Goal: Transaction & Acquisition: Purchase product/service

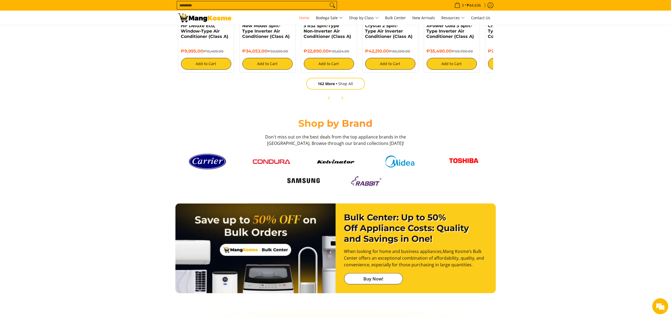
scroll to position [0, 654]
click at [568, 235] on section "Bulk Center: Up to 50% Off Appliance Costs: Quality and Savings in One! When lo…" at bounding box center [335, 249] width 671 height 106
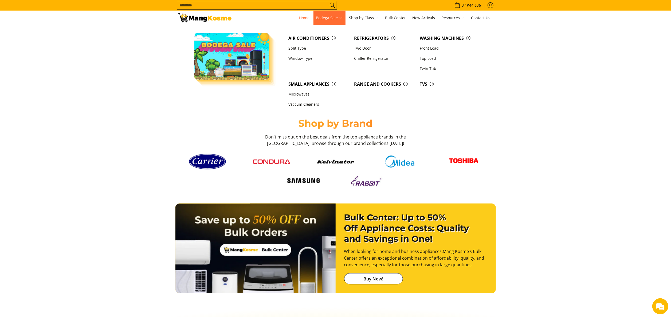
scroll to position [0, 0]
click at [366, 34] on link "Refrigerators" at bounding box center [385, 38] width 66 height 10
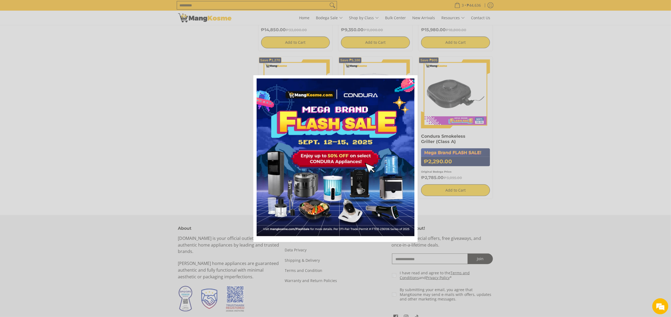
scroll to position [267, 0]
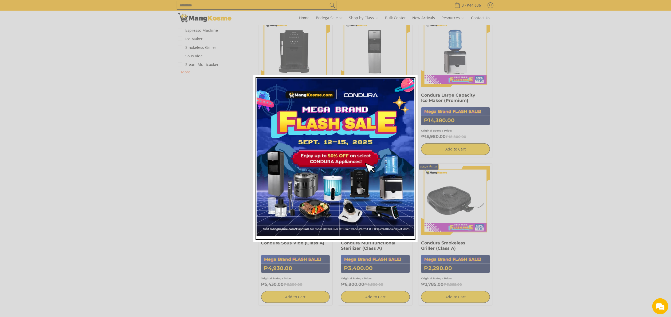
click at [360, 156] on img "Marketing offer form" at bounding box center [336, 158] width 158 height 158
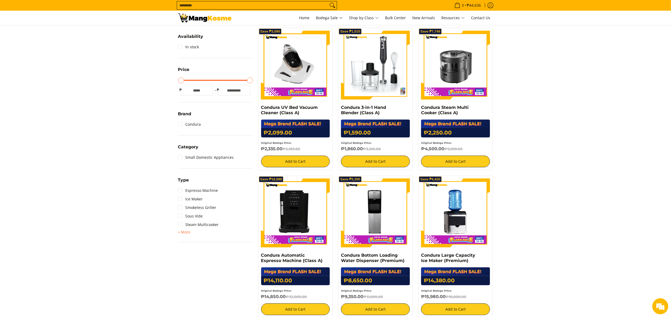
click at [392, 89] on img at bounding box center [375, 65] width 69 height 69
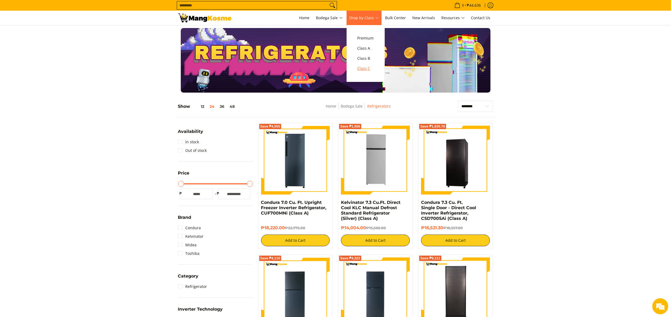
click at [367, 72] on span "Class C" at bounding box center [366, 68] width 16 height 7
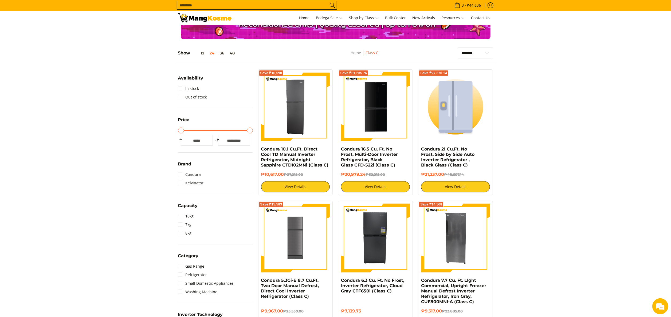
click at [238, 142] on input "*****" at bounding box center [234, 140] width 32 height 11
drag, startPoint x: 244, startPoint y: 143, endPoint x: 198, endPoint y: 135, distance: 46.7
click at [198, 135] on div "Minimum Price * ₱ Maximum Price ******* ₱" at bounding box center [215, 140] width 75 height 11
type input "**"
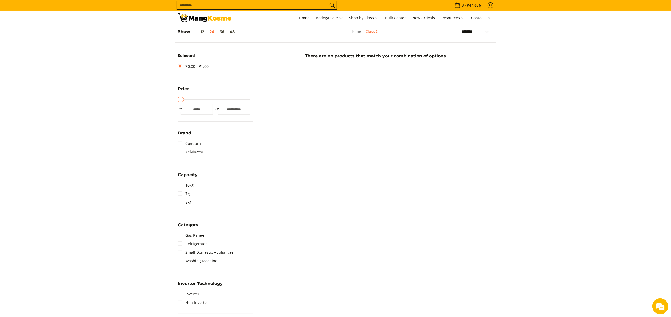
scroll to position [75, 0]
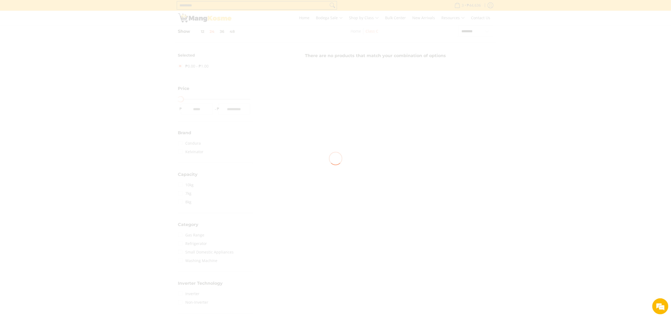
click at [237, 110] on body "Skip to Main Content Home Bodega Sale Shop by Class Bulk Center New Arrivals Re…" at bounding box center [335, 298] width 671 height 746
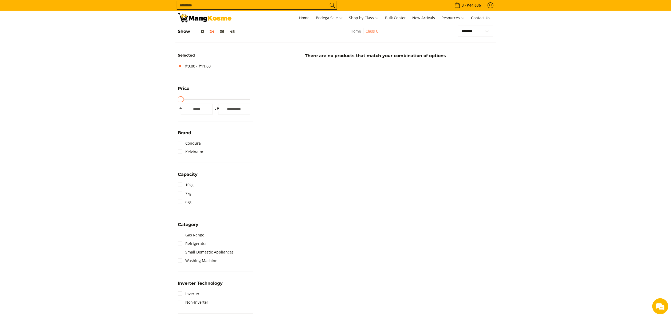
click at [244, 110] on input "**" at bounding box center [234, 109] width 32 height 11
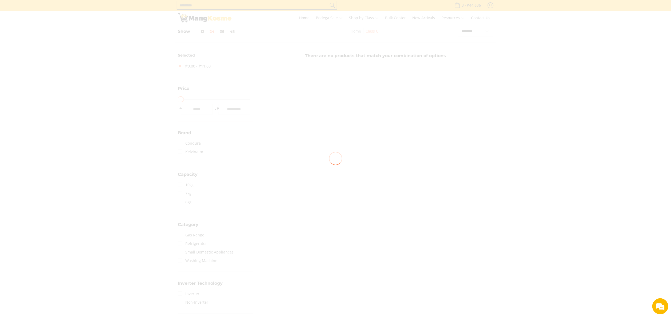
type input "*****"
click at [244, 112] on div at bounding box center [335, 158] width 671 height 317
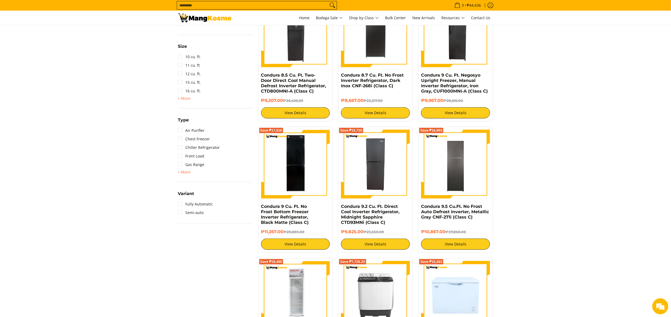
scroll to position [449, 0]
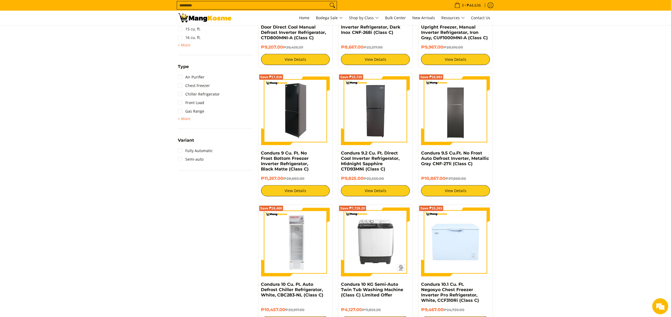
click at [296, 137] on img at bounding box center [295, 110] width 69 height 69
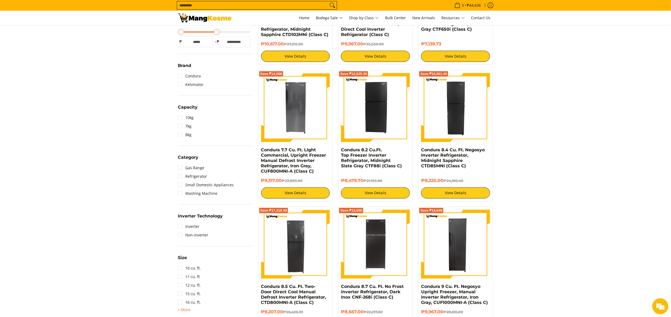
scroll to position [75, 0]
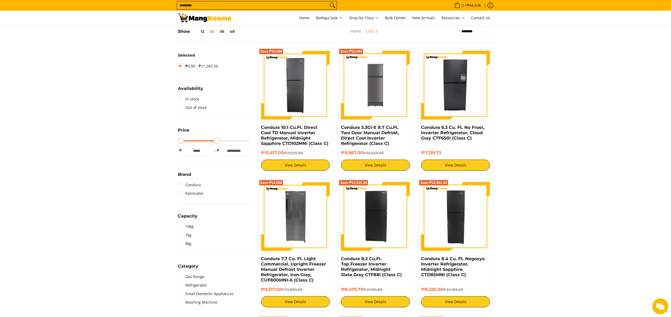
type input "*****"
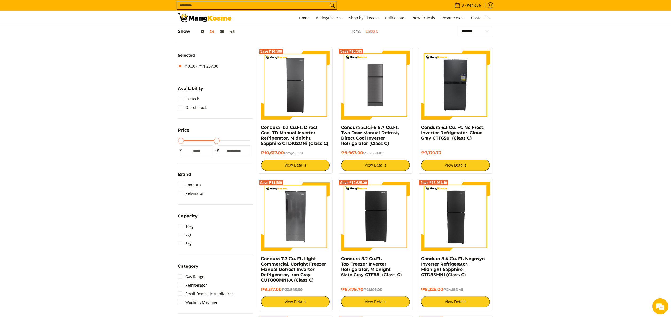
type input "*****"
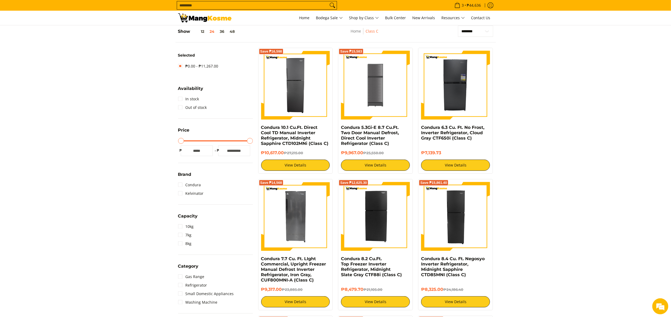
drag, startPoint x: 216, startPoint y: 141, endPoint x: 644, endPoint y: 177, distance: 429.4
type input "*****"
click at [253, 142] on input "Maximum Price" at bounding box center [215, 141] width 75 height 1
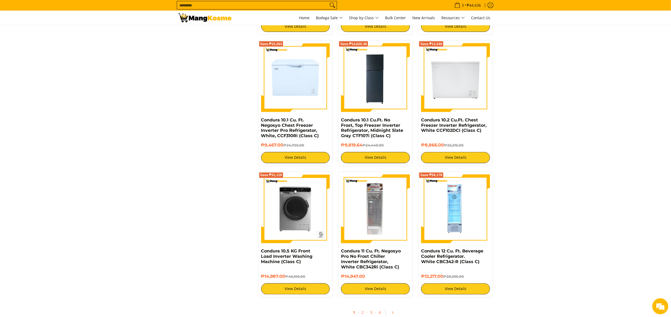
scroll to position [983, 0]
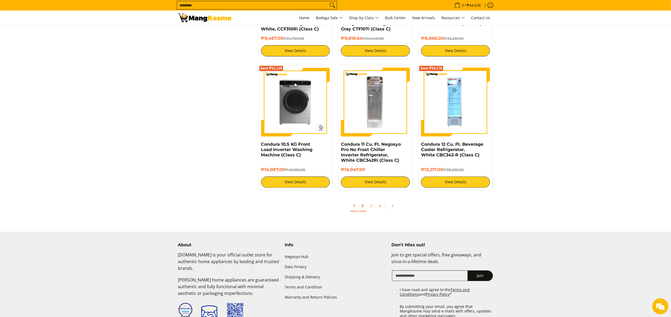
click at [361, 208] on link "2" at bounding box center [362, 206] width 7 height 11
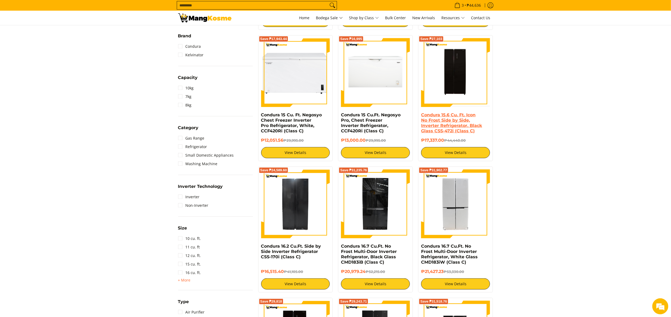
click at [448, 122] on link "Condura 15.6 Cu. Ft. Icon No Frost Side by Side, Inverter Refrigerator, Black G…" at bounding box center [451, 122] width 61 height 21
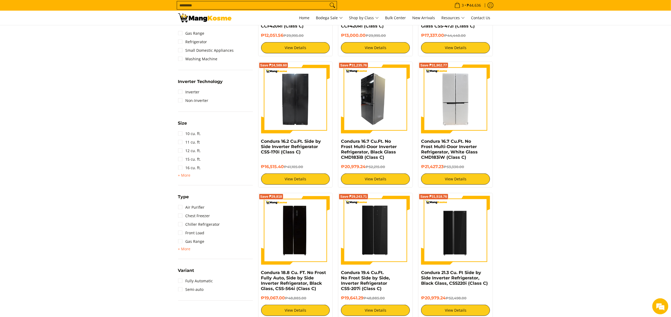
click at [378, 112] on img at bounding box center [375, 99] width 69 height 69
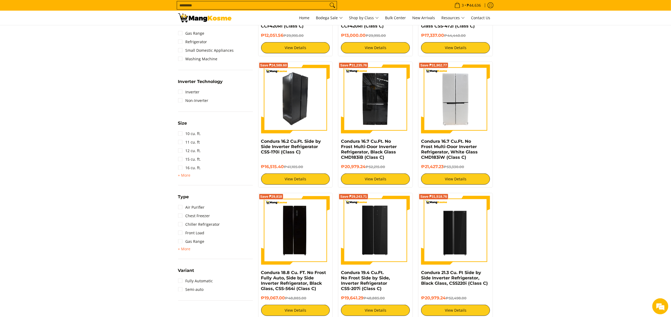
drag, startPoint x: 0, startPoint y: 0, endPoint x: 298, endPoint y: 118, distance: 320.4
click at [298, 118] on img at bounding box center [295, 99] width 69 height 69
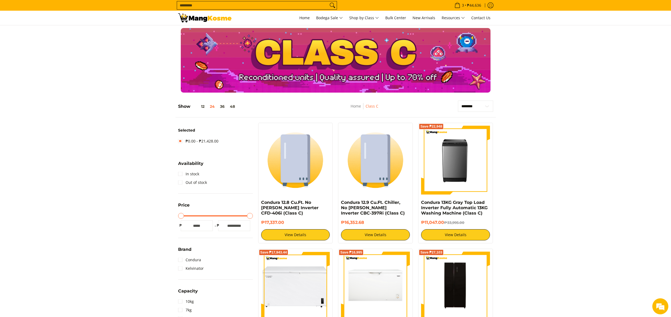
scroll to position [319, 0]
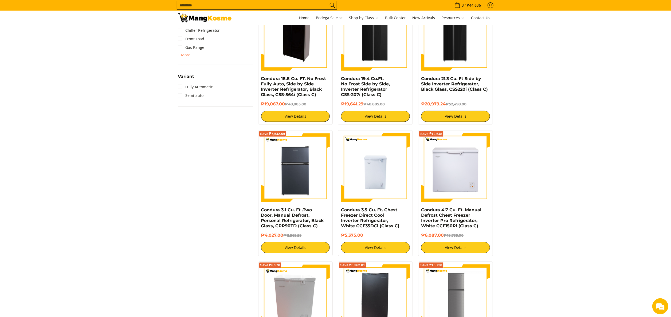
click at [280, 53] on img at bounding box center [295, 36] width 69 height 69
click at [380, 67] on img at bounding box center [376, 36] width 68 height 69
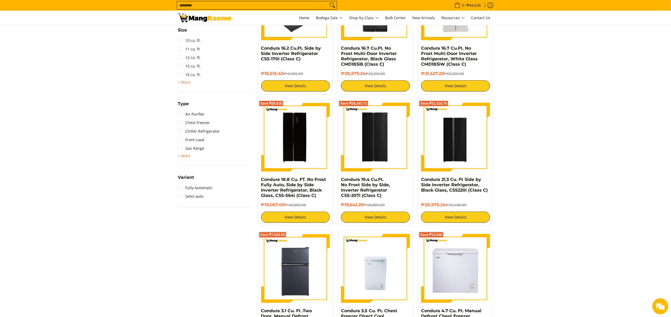
scroll to position [353, 0]
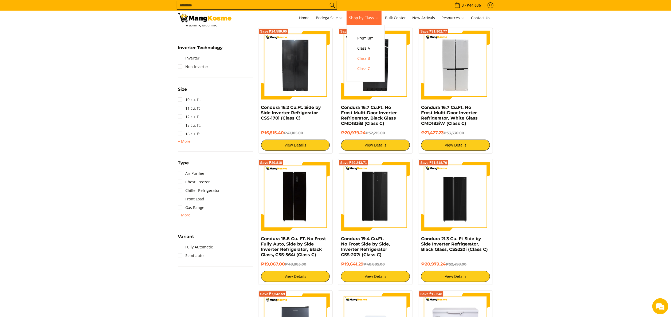
click at [373, 60] on span "Class B" at bounding box center [366, 58] width 16 height 7
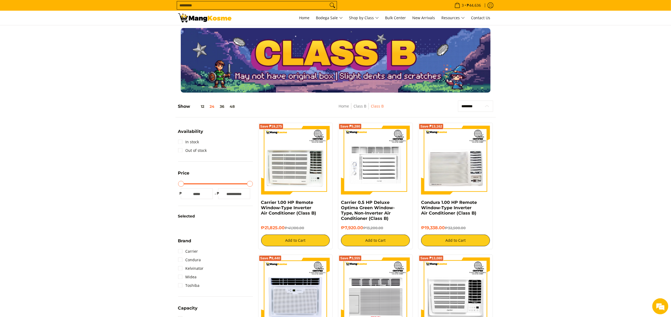
click at [480, 106] on select "**********" at bounding box center [475, 106] width 35 height 11
select select "**********"
click at [458, 101] on select "**********" at bounding box center [475, 106] width 35 height 11
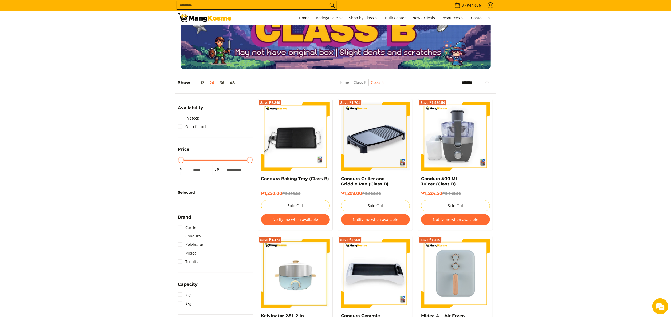
scroll to position [22, 0]
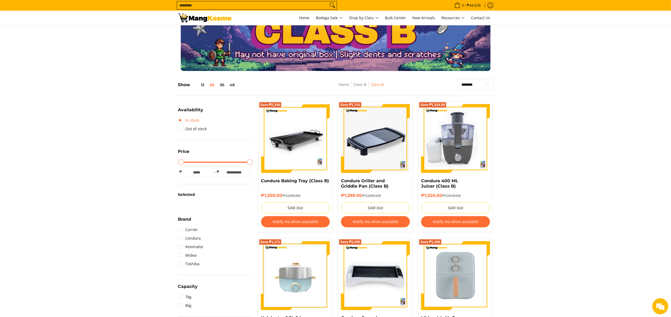
click at [198, 122] on link "In stock" at bounding box center [188, 120] width 21 height 9
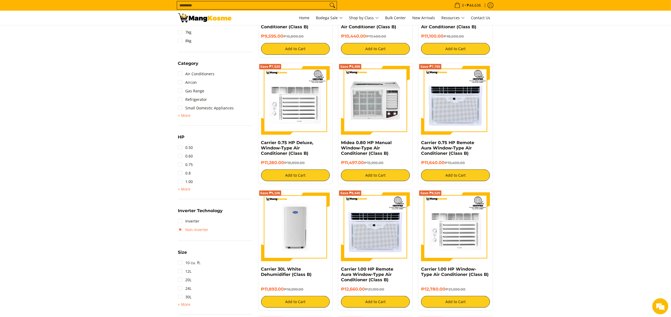
scroll to position [342, 0]
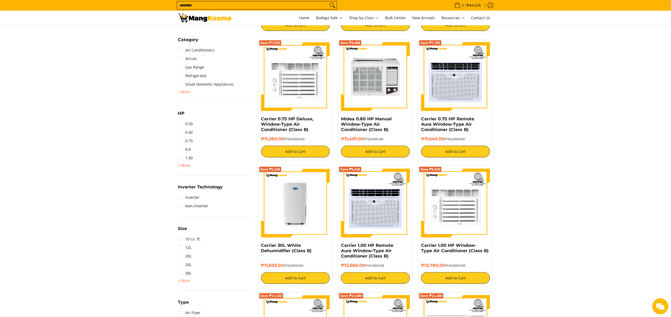
click at [189, 168] on div "HP 0.50 0.60 0.75 0.8 1.00 + More - Less 1.50 2.00 2.50 3.00 3T 4.00 6.00" at bounding box center [215, 143] width 75 height 66
click at [188, 166] on span "+ More" at bounding box center [184, 165] width 13 height 4
click at [191, 167] on link "1.50" at bounding box center [185, 166] width 15 height 9
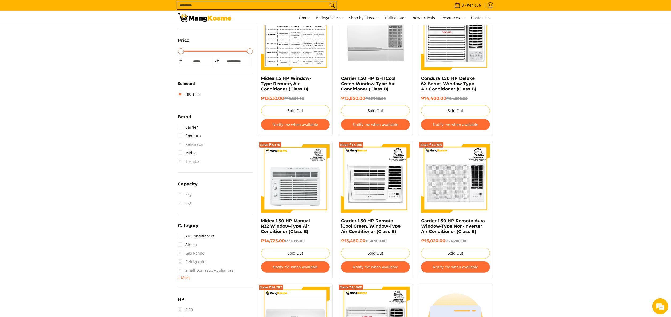
scroll to position [77, 0]
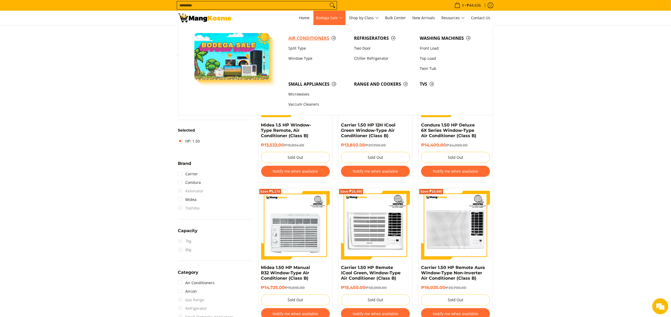
click at [313, 40] on span "Air Conditioners" at bounding box center [318, 38] width 60 height 7
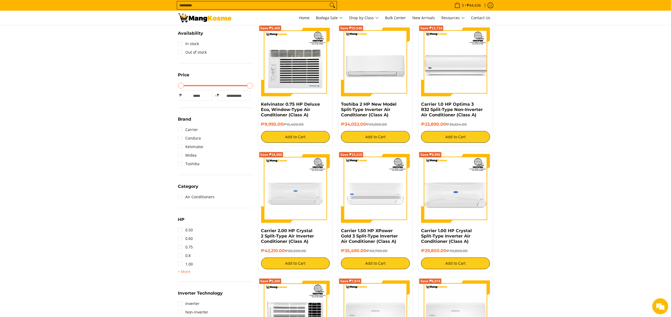
scroll to position [214, 0]
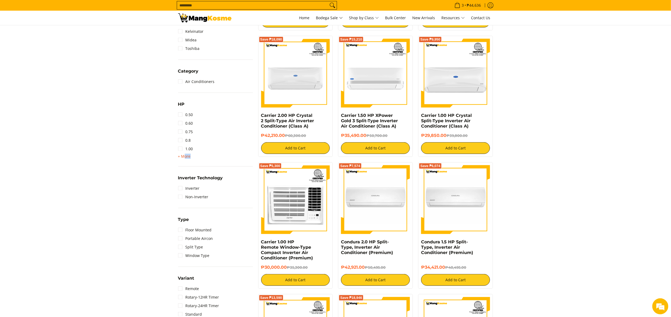
click at [185, 157] on span "+ More - Less" at bounding box center [184, 156] width 13 height 6
click at [192, 158] on link "1.50" at bounding box center [185, 157] width 15 height 9
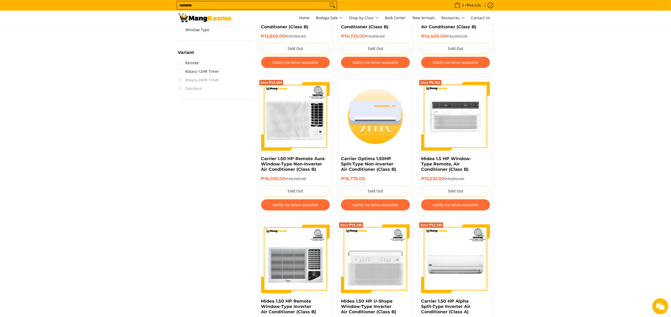
scroll to position [449, 0]
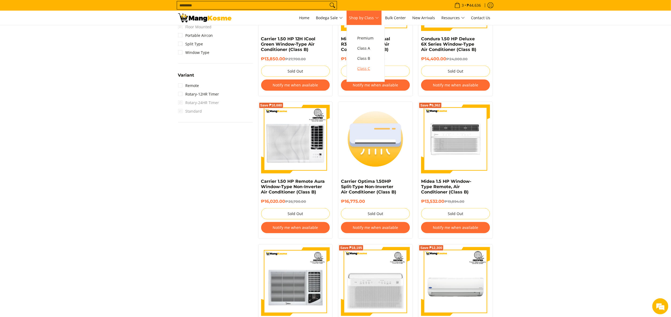
click at [373, 72] on span "Class C" at bounding box center [366, 68] width 16 height 7
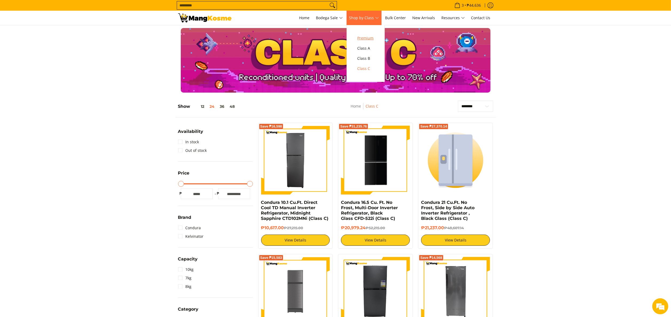
click at [365, 35] on span "Premium" at bounding box center [366, 38] width 16 height 7
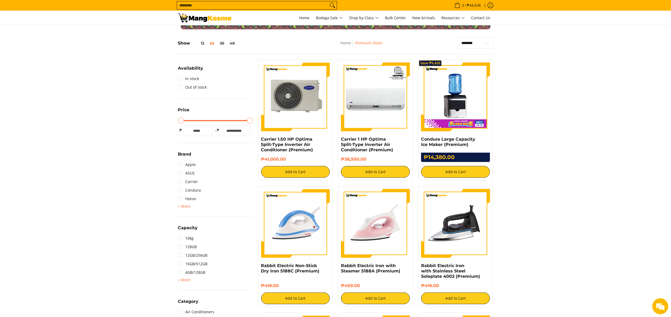
scroll to position [53, 0]
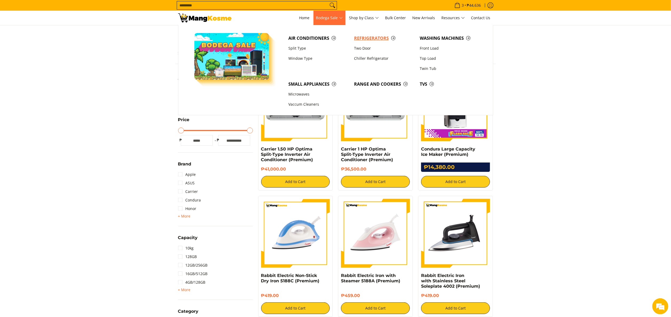
click at [365, 33] on link "Refrigerators" at bounding box center [385, 38] width 66 height 10
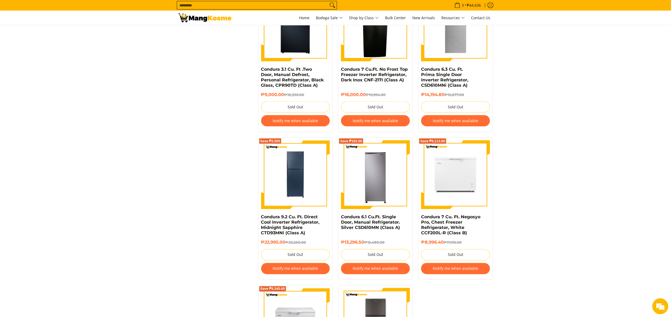
scroll to position [789, 0]
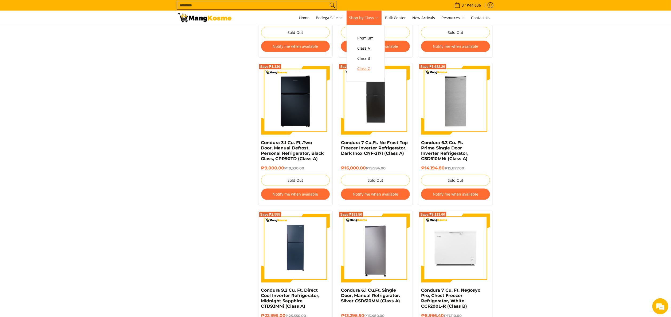
click at [371, 69] on span "Class C" at bounding box center [366, 68] width 16 height 7
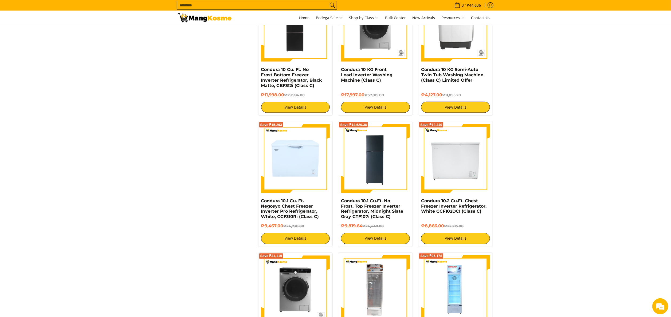
scroll to position [908, 0]
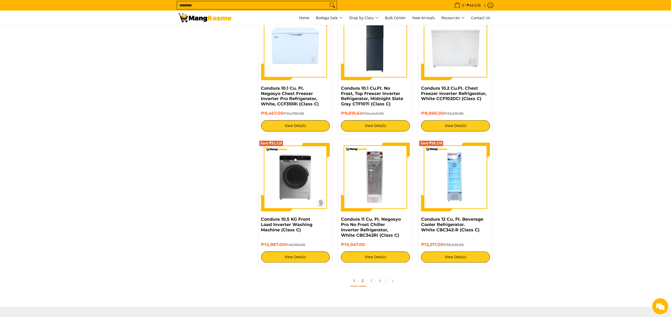
click at [364, 279] on link "2" at bounding box center [362, 281] width 7 height 11
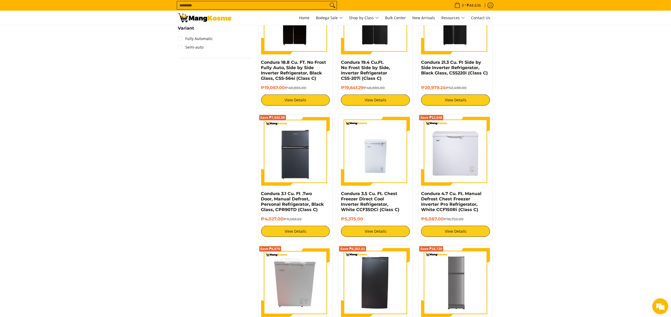
scroll to position [534, 0]
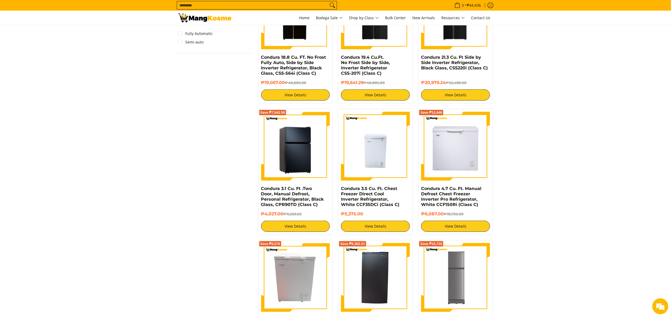
click at [297, 158] on img at bounding box center [295, 146] width 69 height 69
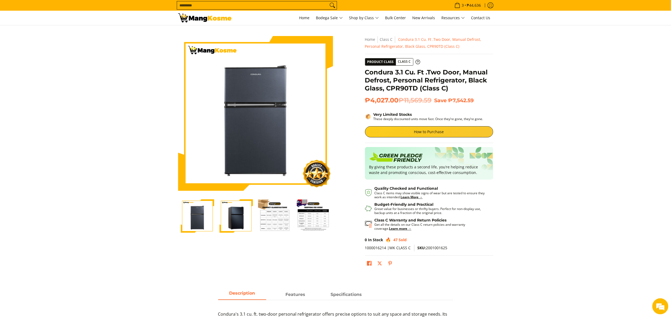
click at [199, 24] on link at bounding box center [204, 18] width 53 height 14
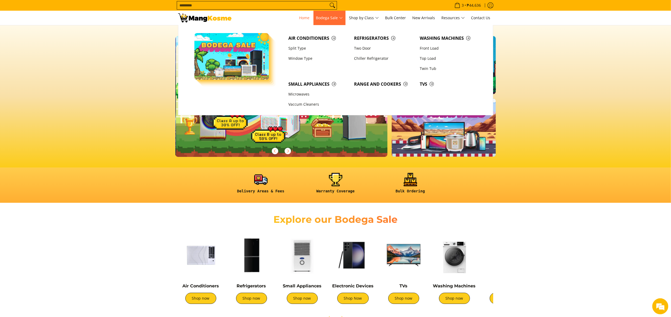
scroll to position [0, 212]
click at [367, 35] on span "Refrigerators" at bounding box center [384, 38] width 60 height 7
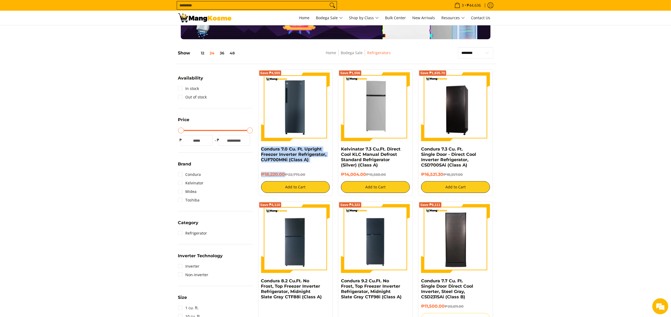
drag, startPoint x: 258, startPoint y: 151, endPoint x: 284, endPoint y: 176, distance: 36.1
click at [284, 176] on div "Save ₱4,555 Condura 7.0 Cu. Ft. Upright Freezer Inverter Refrigerator, CUF700MN…" at bounding box center [295, 132] width 75 height 127
copy div "Condura 7.0 Cu. Ft. Upright Freezer Inverter Refrigerator, CUF700MNi (Class A) …"
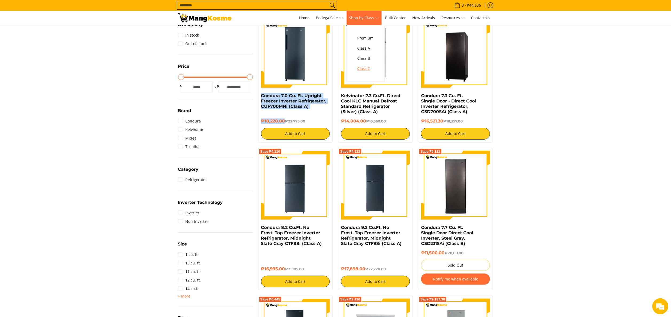
click at [371, 69] on span "Class C" at bounding box center [366, 68] width 16 height 7
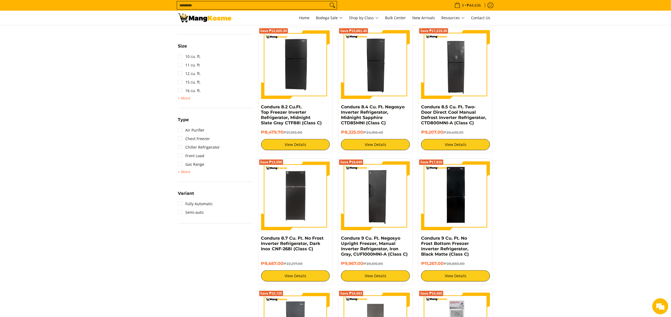
scroll to position [374, 0]
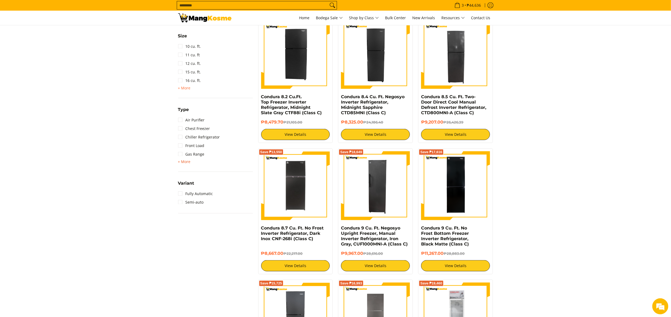
click at [182, 163] on span "+ More" at bounding box center [184, 162] width 13 height 4
click at [201, 219] on link "Upright Freezer" at bounding box center [196, 223] width 36 height 9
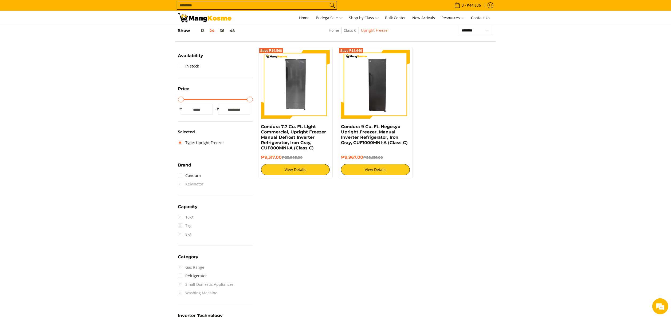
scroll to position [75, 0]
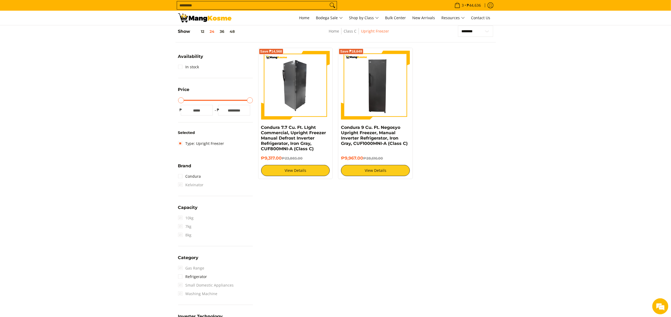
click at [292, 85] on img at bounding box center [295, 85] width 69 height 69
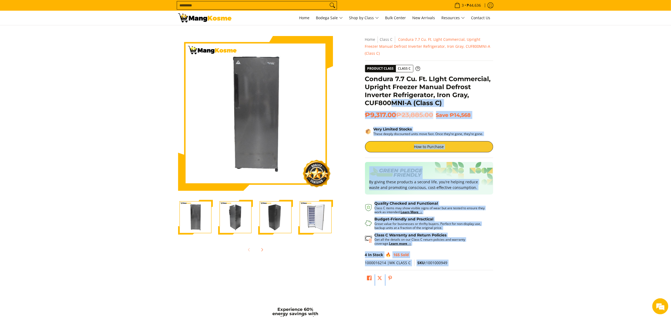
drag, startPoint x: 369, startPoint y: 77, endPoint x: 389, endPoint y: 99, distance: 30.3
click at [389, 99] on div "Skip to Main Content Enable zoom Disable zoom Enable zoom Disable zoom Enable z…" at bounding box center [336, 163] width 321 height 255
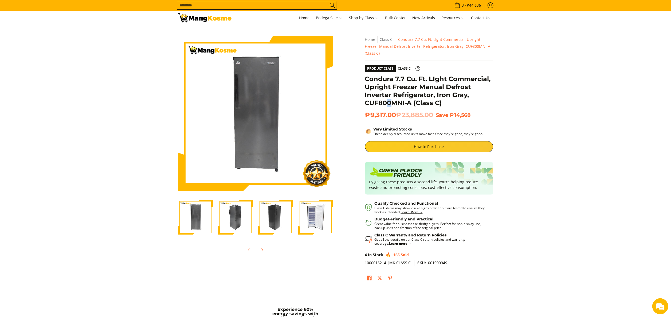
click at [389, 99] on h1 "Condura 7.7 Cu. Ft. LIght Commercial, Upright Freezer Manual Defrost Inverter R…" at bounding box center [429, 91] width 128 height 32
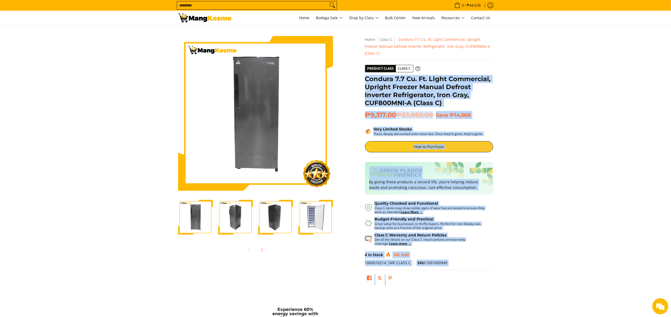
drag, startPoint x: 389, startPoint y: 99, endPoint x: 365, endPoint y: 72, distance: 36.7
click at [365, 72] on div "**********" at bounding box center [429, 162] width 134 height 253
click at [365, 75] on h1 "Condura 7.7 Cu. Ft. LIght Commercial, Upright Freezer Manual Defrost Inverter R…" at bounding box center [429, 91] width 128 height 32
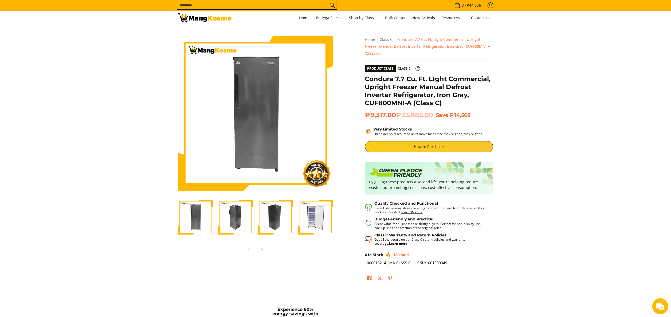
click at [365, 72] on div "**********" at bounding box center [429, 162] width 134 height 253
click at [366, 75] on h1 "Condura 7.7 Cu. Ft. LIght Commercial, Upright Freezer Manual Defrost Inverter R…" at bounding box center [429, 91] width 128 height 32
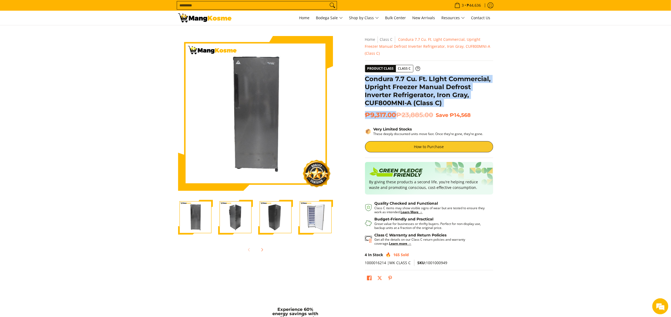
drag, startPoint x: 366, startPoint y: 72, endPoint x: 394, endPoint y: 106, distance: 43.5
click at [394, 106] on div "**********" at bounding box center [429, 162] width 128 height 253
copy div "Condura 7.7 Cu. Ft. LIght Commercial, Upright Freezer Manual Defrost Inverter R…"
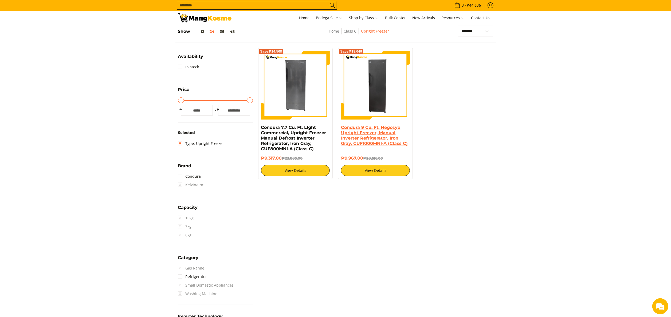
click at [355, 133] on link "Condura 9 Cu. Ft. Negosyo Upright Freezer, Manual Inverter Refrigerator, Iron G…" at bounding box center [374, 135] width 67 height 21
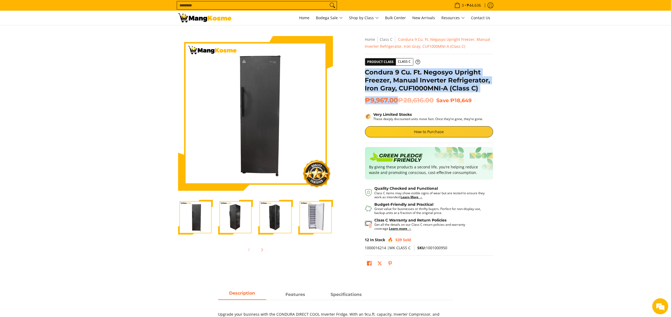
drag, startPoint x: 367, startPoint y: 73, endPoint x: 398, endPoint y: 100, distance: 40.5
click div "**********"
copy div "Condura 9 Cu. Ft. Negosyo Upright Freezer, Manual Inverter Refrigerator, Iron G…"
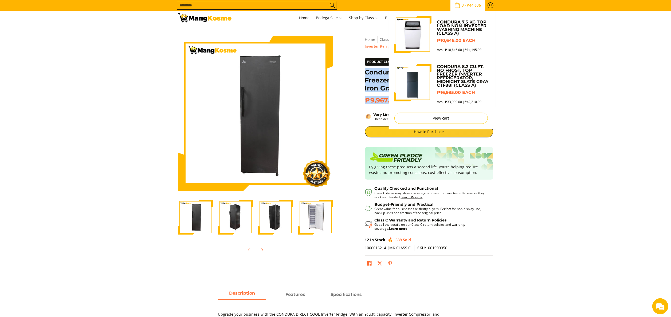
click icon "Cart"
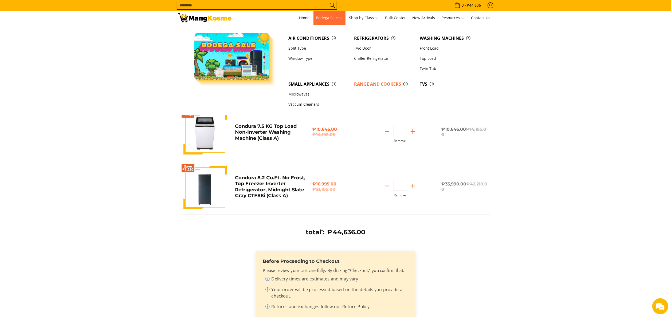
click at [370, 85] on span "Range and Cookers" at bounding box center [384, 84] width 60 height 7
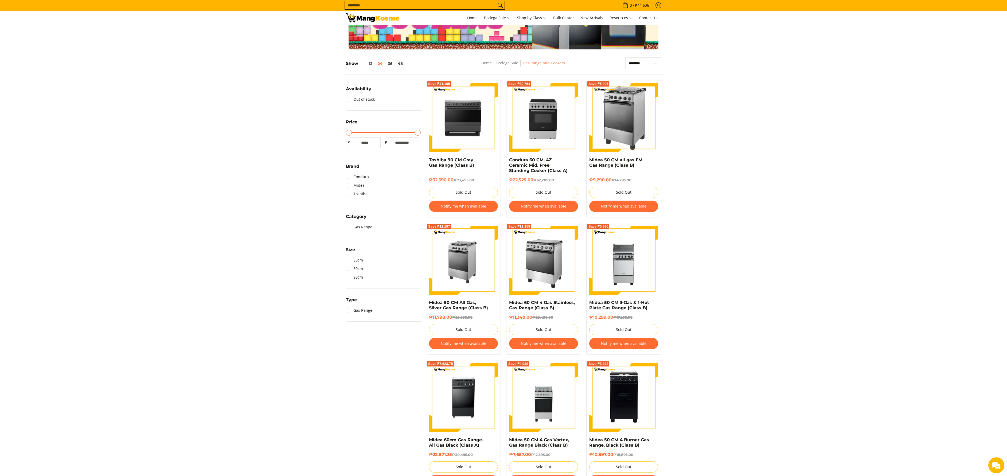
scroll to position [80, 0]
